Goal: Transaction & Acquisition: Book appointment/travel/reservation

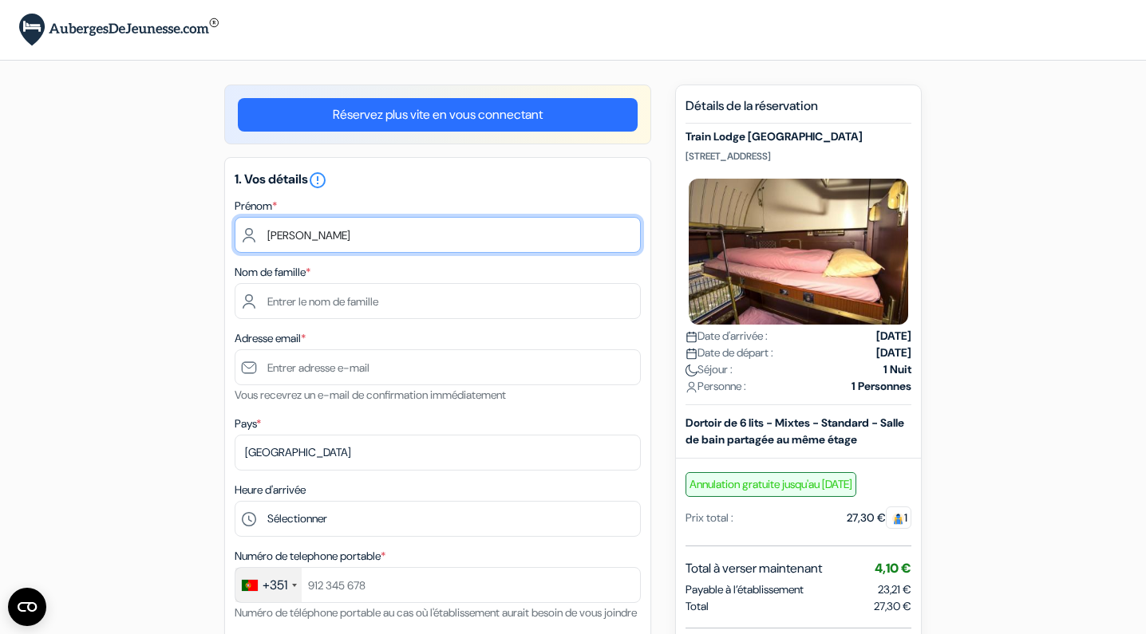
type input "William"
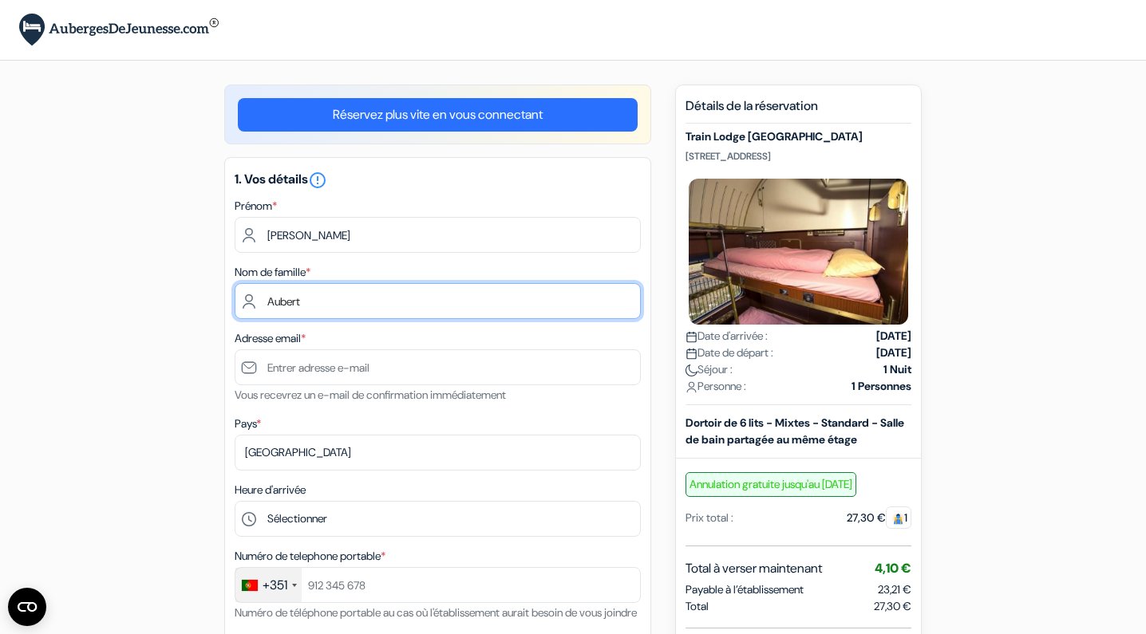
type input "Aubert"
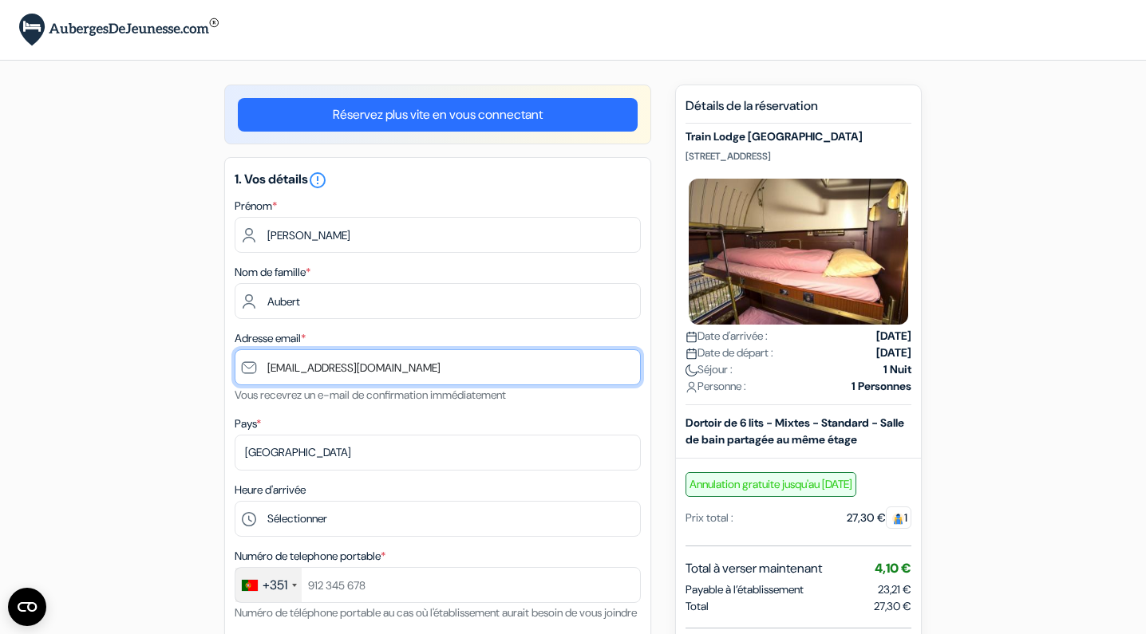
type input "[EMAIL_ADDRESS][DOMAIN_NAME]"
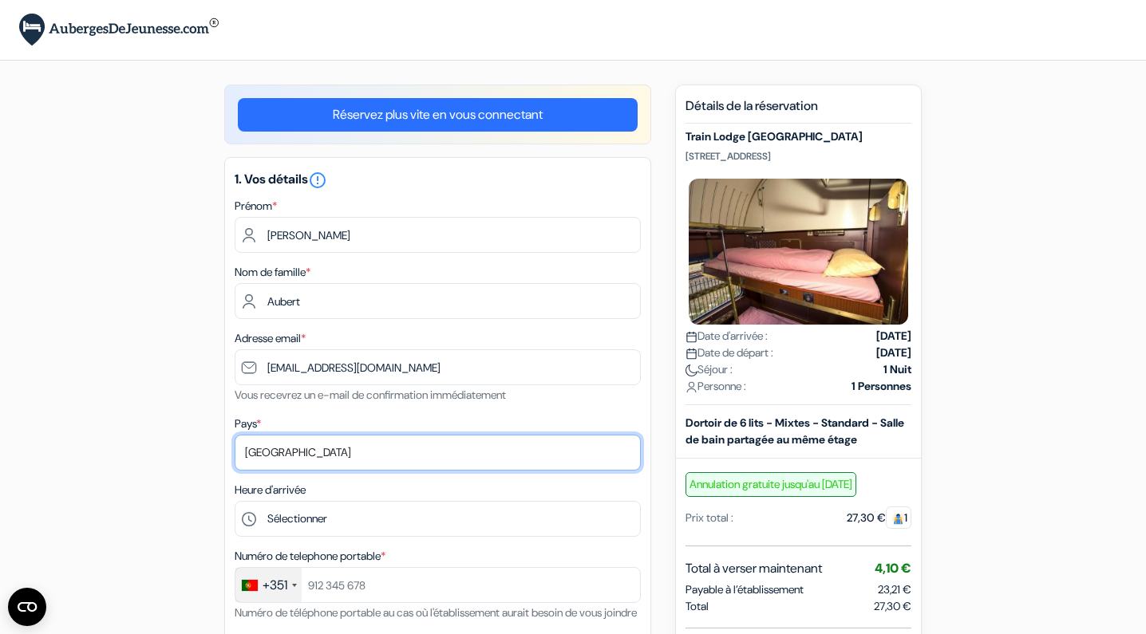
select select "67"
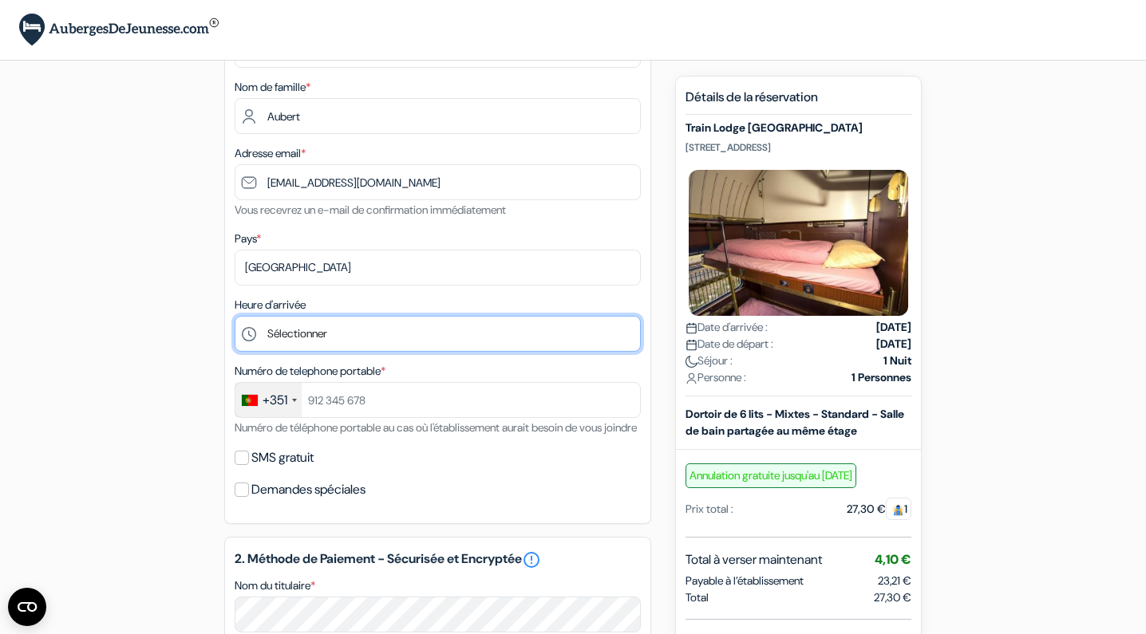
scroll to position [203, 0]
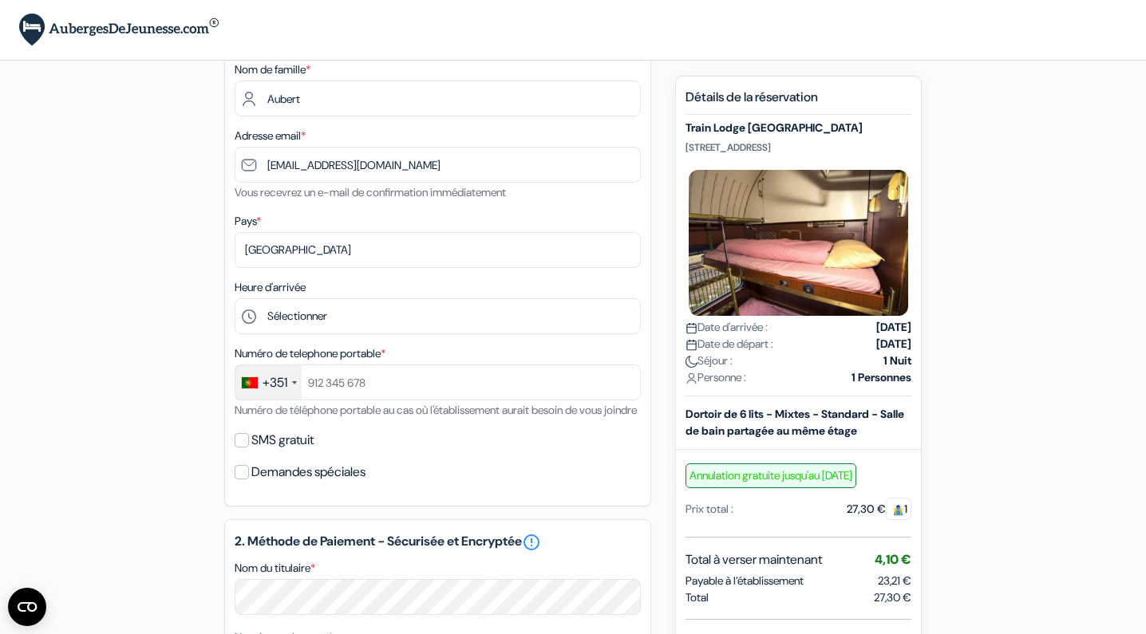
click at [271, 393] on div "+351" at bounding box center [268, 382] width 66 height 34
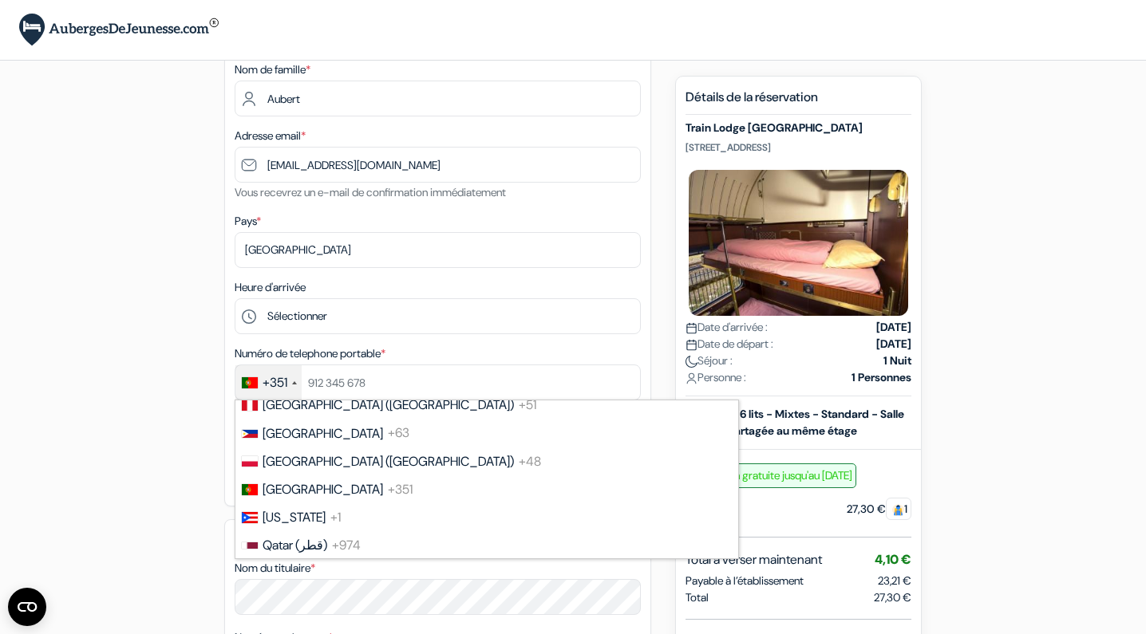
scroll to position [2148, 0]
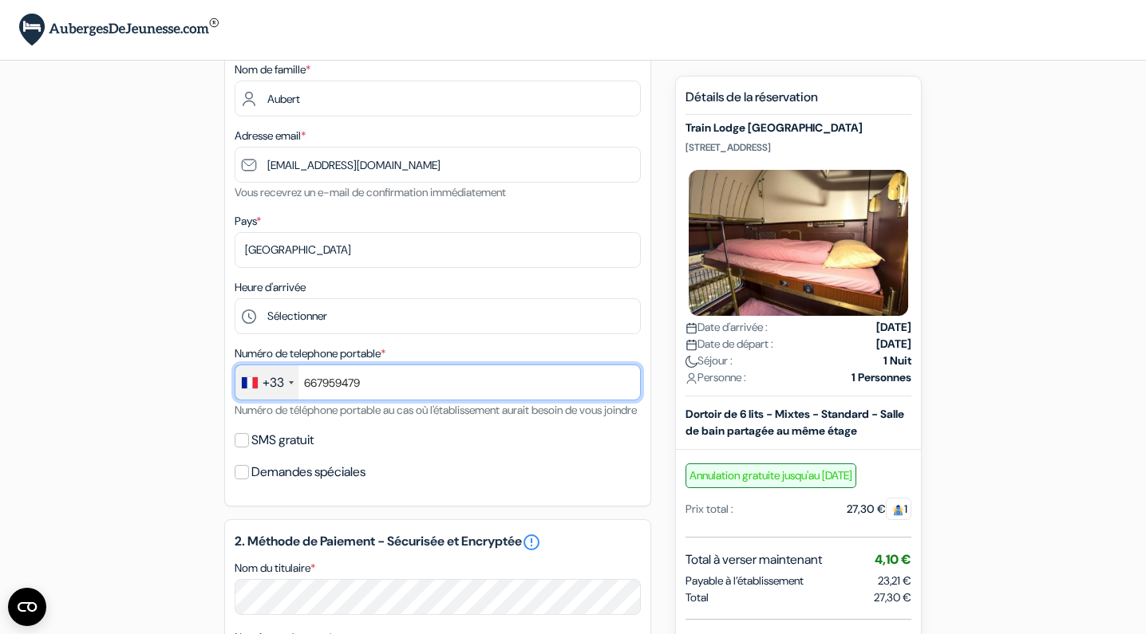
type input "667959479"
click at [220, 456] on div "add_box Train Lodge Amsterdam Changiweg 121, Amsterdam, Pays Bas Détails de l'é…" at bounding box center [572, 535] width 1053 height 1306
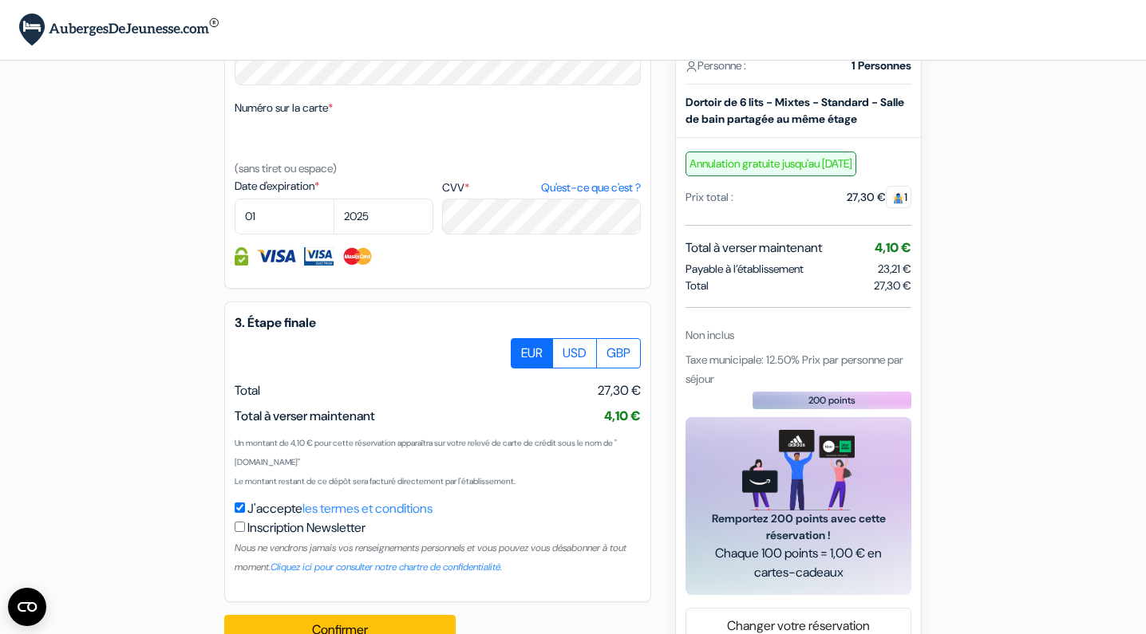
scroll to position [751, 0]
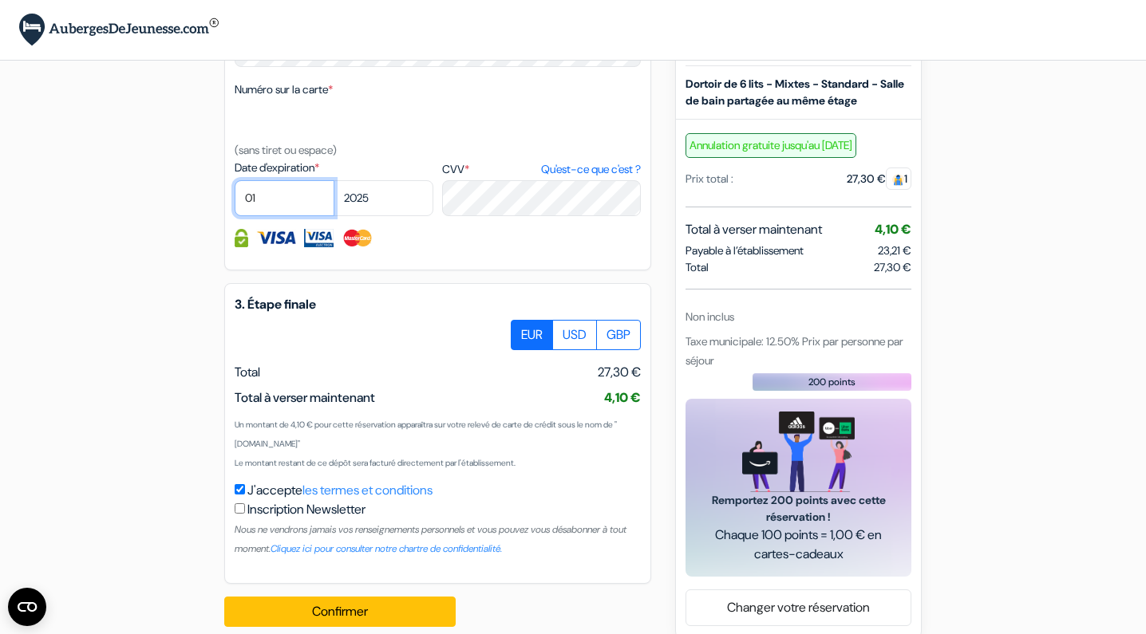
select select "08"
select select "2028"
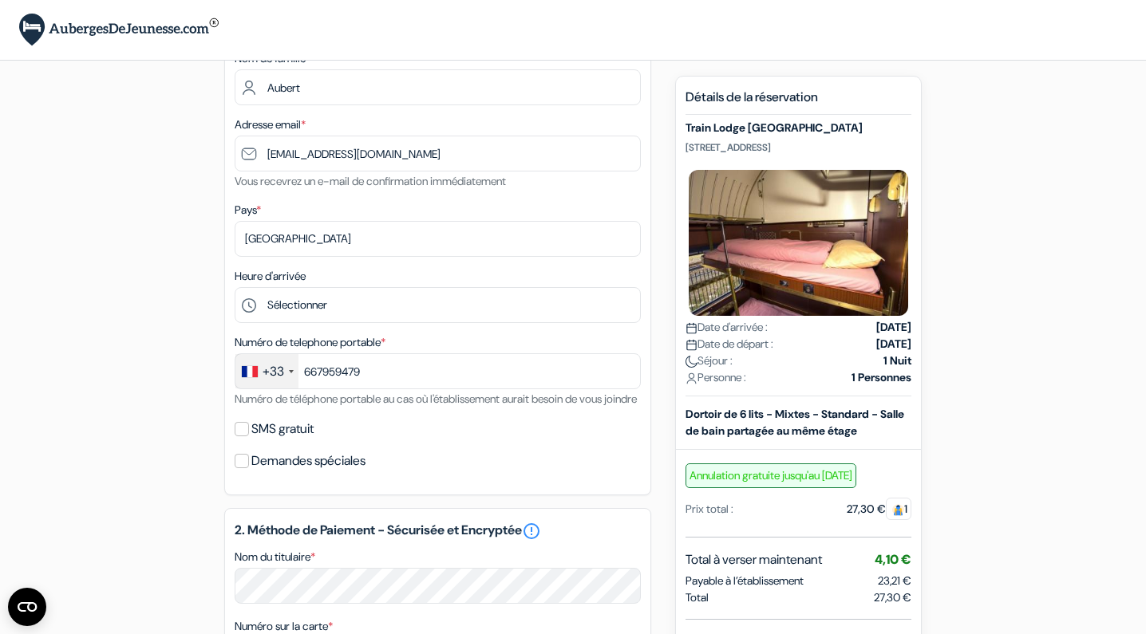
scroll to position [183, 0]
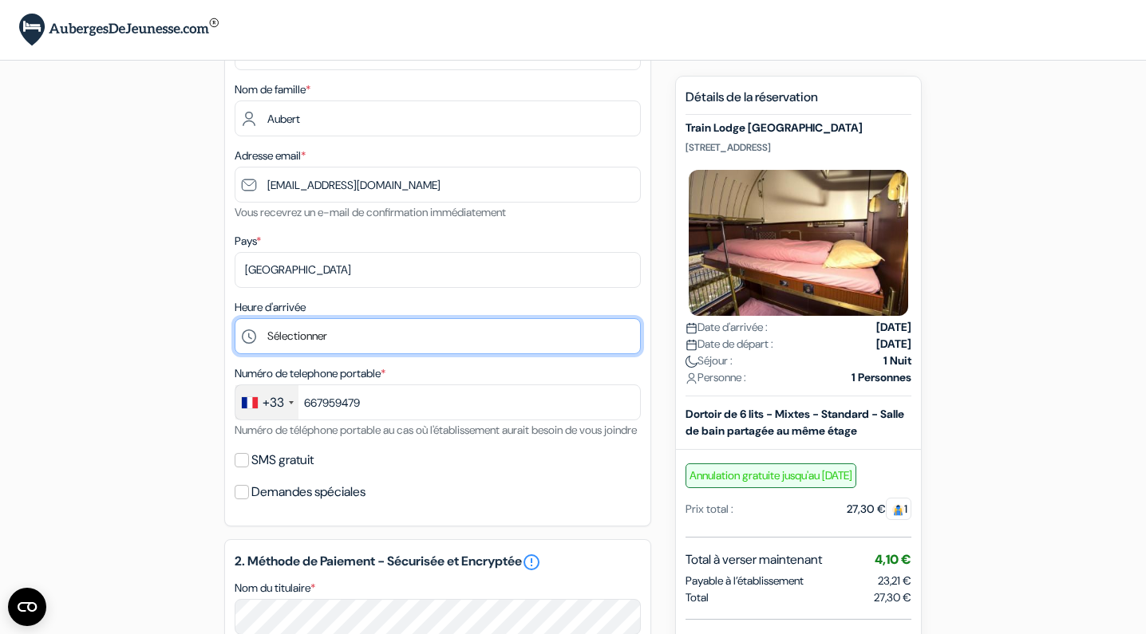
select select "12"
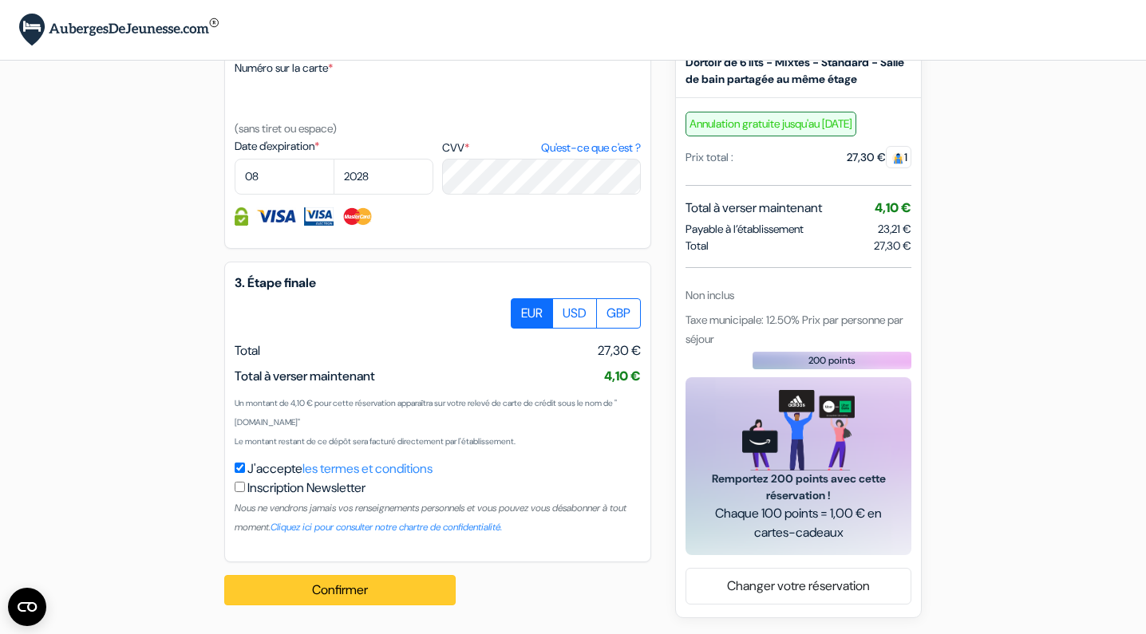
scroll to position [791, 0]
click at [357, 583] on button "Confirmer Loading..." at bounding box center [339, 590] width 231 height 30
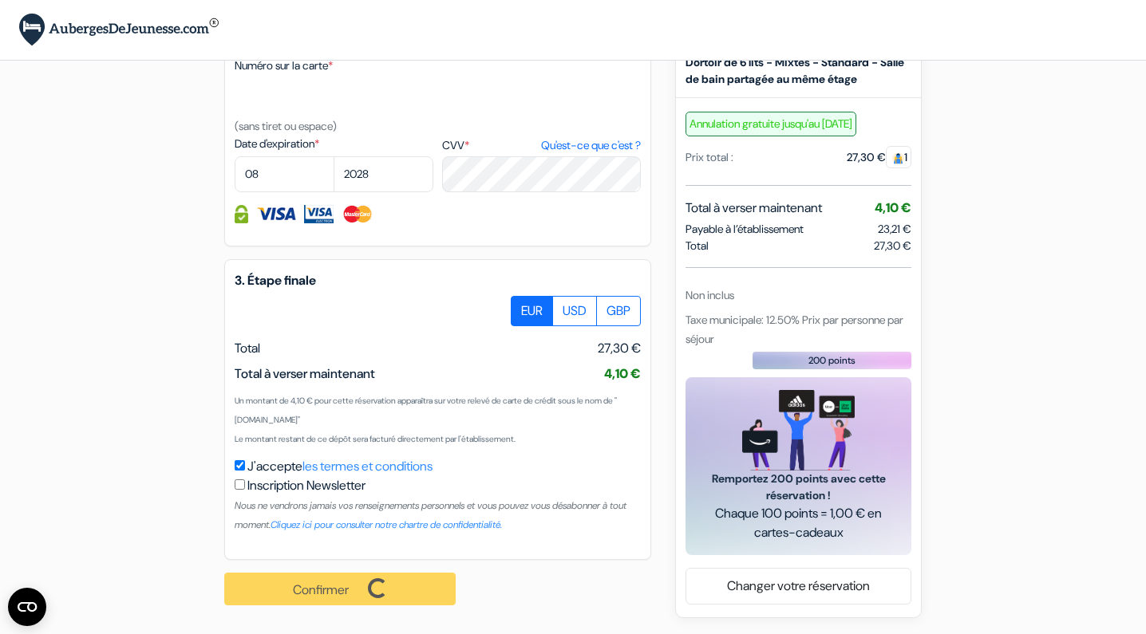
scroll to position [794, 0]
